Goal: Ask a question

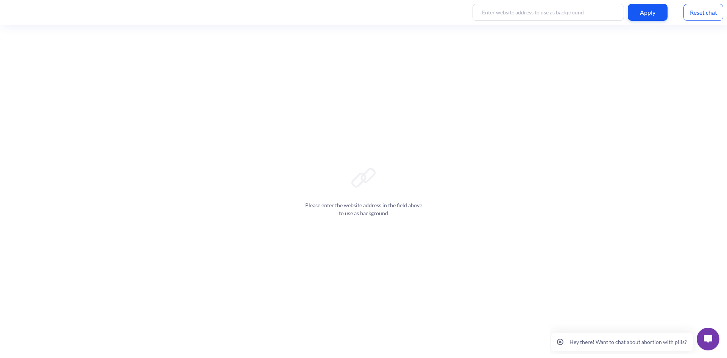
click at [710, 341] on img at bounding box center [708, 339] width 8 height 8
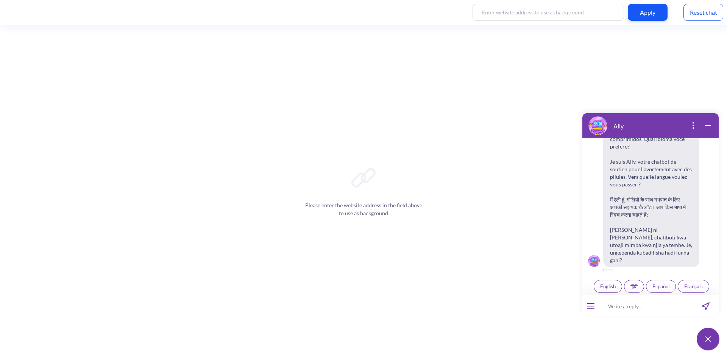
scroll to position [1, 0]
click at [603, 281] on span "English" at bounding box center [608, 284] width 16 height 6
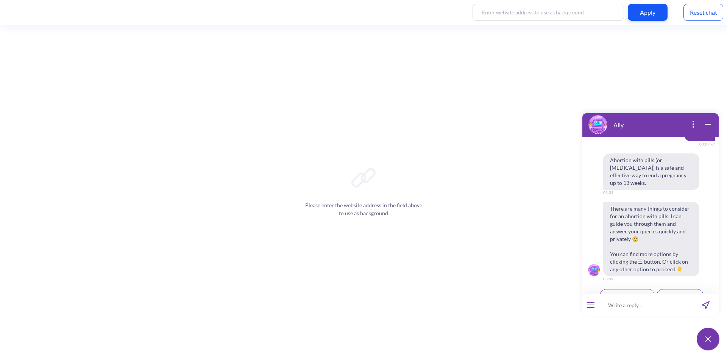
scroll to position [271, 0]
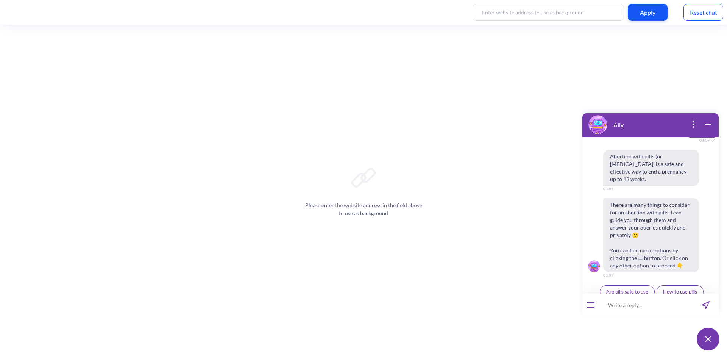
click at [672, 300] on button "Schedule reminders" at bounding box center [679, 306] width 55 height 13
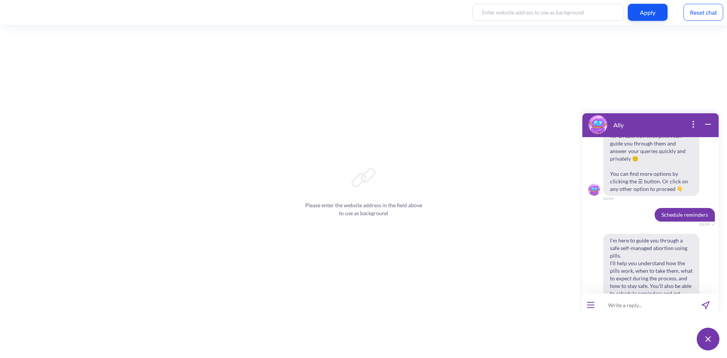
scroll to position [383, 0]
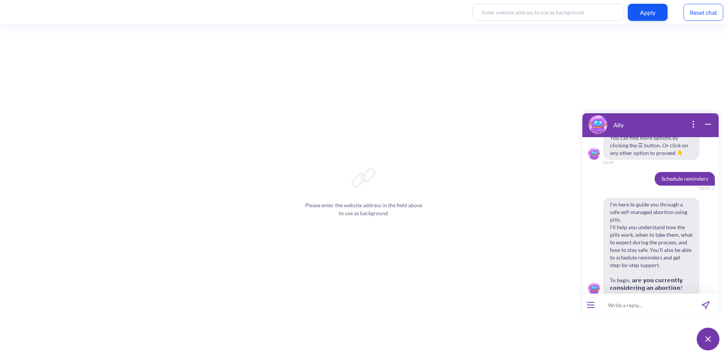
click at [638, 311] on span "Yes" at bounding box center [641, 314] width 8 height 6
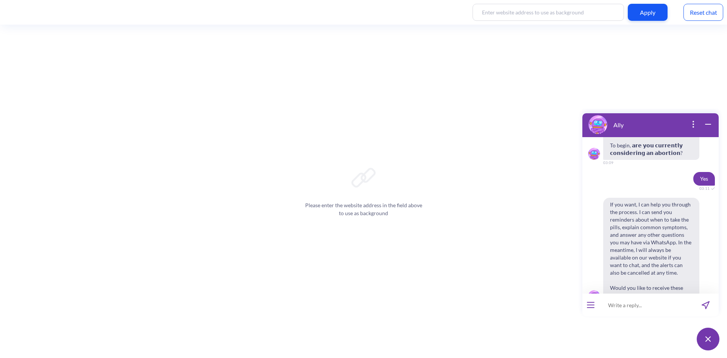
scroll to position [525, 0]
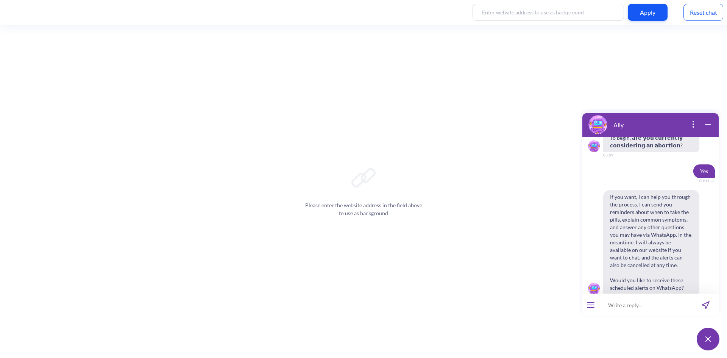
click at [637, 311] on span "Yes" at bounding box center [641, 314] width 8 height 6
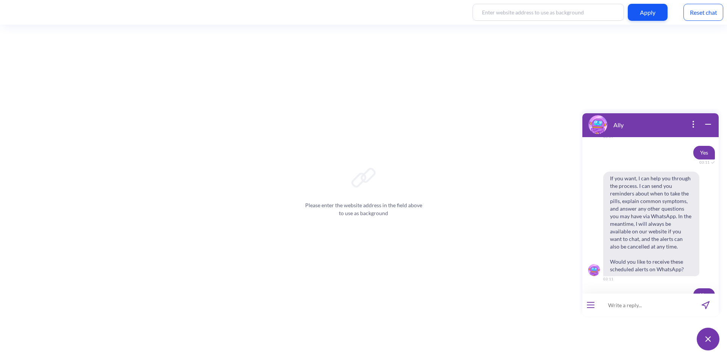
scroll to position [622, 0]
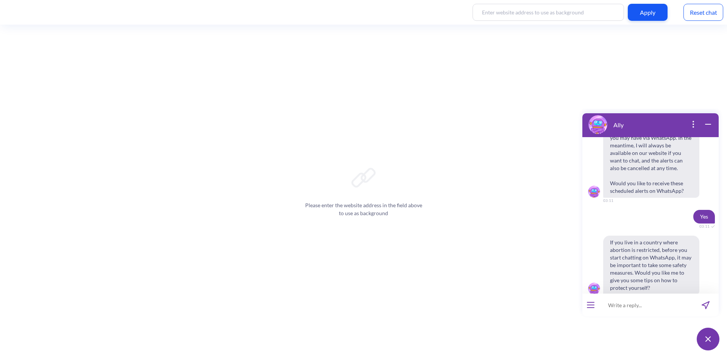
click at [661, 311] on span "No" at bounding box center [663, 314] width 6 height 6
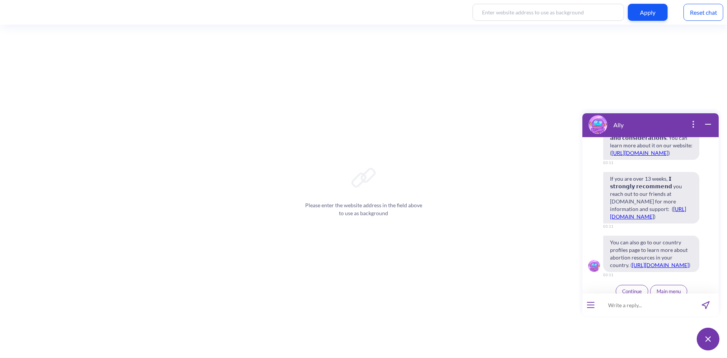
scroll to position [1169, 0]
drag, startPoint x: 608, startPoint y: 164, endPoint x: 653, endPoint y: 203, distance: 59.8
click at [653, 203] on span "If you are over 13 weeks, 𝗜 𝘀𝘁𝗿𝗼𝗻𝗴𝗹𝘆 𝗿𝗲𝗰𝗼𝗺𝗺𝗲𝗻𝗱 you reach out to our friends at …" at bounding box center [651, 197] width 96 height 51
copy span "If you are over 13 weeks, 𝗜 𝘀𝘁𝗿𝗼𝗻𝗴𝗹𝘆 𝗿𝗲𝗰𝗼𝗺𝗺𝗲𝗻𝗱 you reach out to our friends at …"
click at [641, 180] on span "If you are over 13 weeks, 𝗜 𝘀𝘁𝗿𝗼𝗻𝗴𝗹𝘆 𝗿𝗲𝗰𝗼𝗺𝗺𝗲𝗻𝗱 you reach out to our friends at …" at bounding box center [651, 197] width 96 height 51
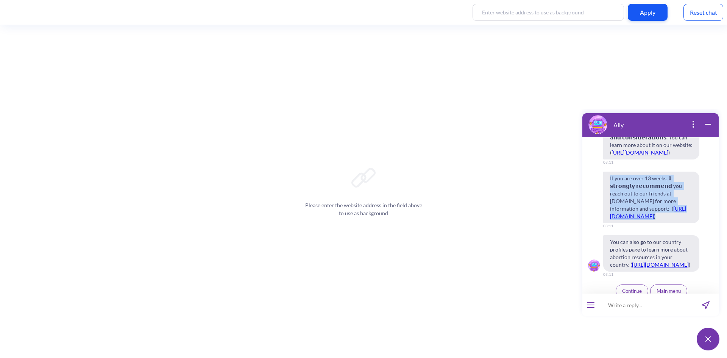
drag, startPoint x: 639, startPoint y: 204, endPoint x: 608, endPoint y: 165, distance: 49.0
click at [608, 172] on span "If you are over 13 weeks, 𝗜 𝘀𝘁𝗿𝗼𝗻𝗴𝗹𝘆 𝗿𝗲𝗰𝗼𝗺𝗺𝗲𝗻𝗱 you reach out to our friends at …" at bounding box center [651, 197] width 96 height 51
copy span "If you are over 13 weeks, 𝗜 𝘀𝘁𝗿𝗼𝗻𝗴𝗹𝘆 𝗿𝗲𝗰𝗼𝗺𝗺𝗲𝗻𝗱 you reach out to our friends at …"
click at [642, 306] on input at bounding box center [646, 304] width 94 height 23
paste input "•"
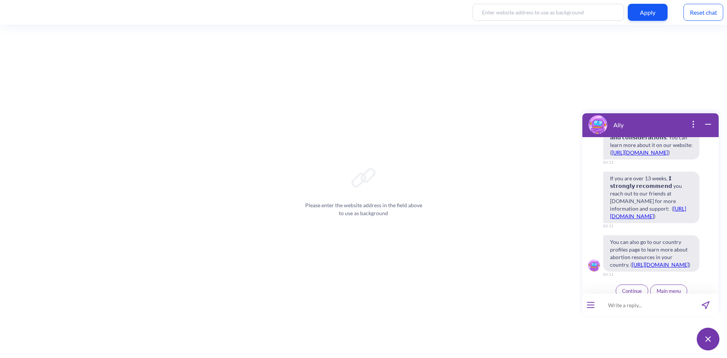
type input "•"
drag, startPoint x: 622, startPoint y: 171, endPoint x: 660, endPoint y: 170, distance: 38.2
click at [660, 172] on span "If you are over 13 weeks, 𝗜 𝘀𝘁𝗿𝗼𝗻𝗴𝗹𝘆 𝗿𝗲𝗰𝗼𝗺𝗺𝗲𝗻𝗱 you reach out to our friends at …" at bounding box center [651, 197] width 96 height 51
drag, startPoint x: 610, startPoint y: 163, endPoint x: 640, endPoint y: 206, distance: 52.1
click at [640, 206] on span "If you are over 13 weeks, 𝗜 𝘀𝘁𝗿𝗼𝗻𝗴𝗹𝘆 𝗿𝗲𝗰𝗼𝗺𝗺𝗲𝗻𝗱 you reach out to our friends at …" at bounding box center [651, 197] width 96 height 51
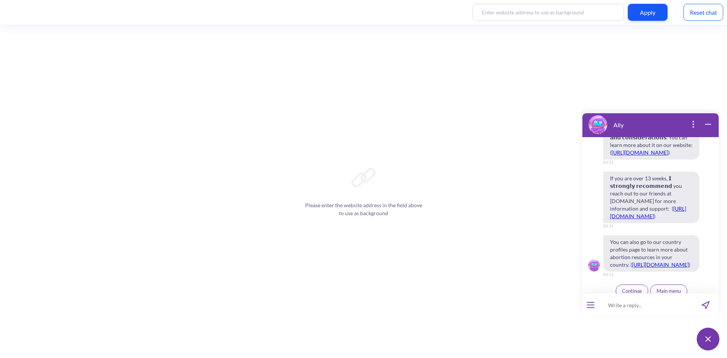
click at [705, 235] on span "You can also go to our country profiles page to learn more about abortion resou…" at bounding box center [654, 253] width 102 height 36
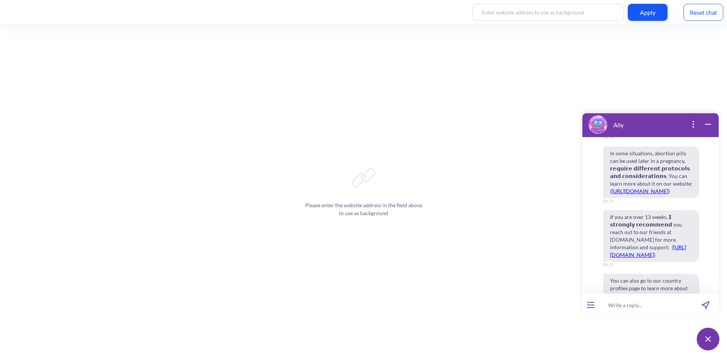
scroll to position [1131, 0]
